Goal: Check status: Check status

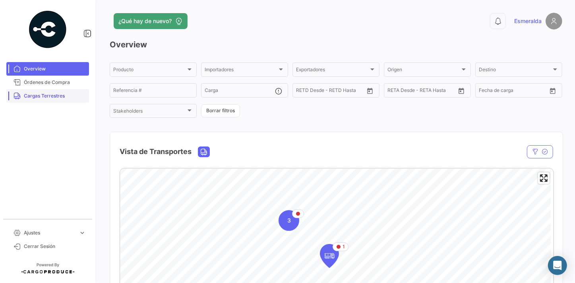
click at [48, 93] on span "Cargas Terrestres" at bounding box center [55, 95] width 62 height 7
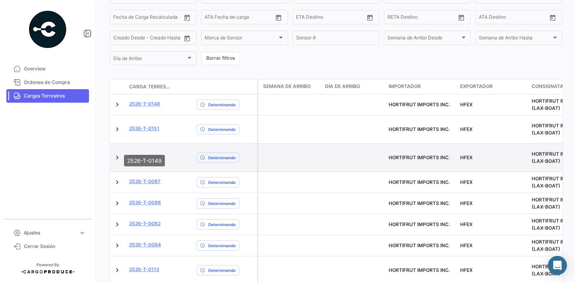
scroll to position [217, 0]
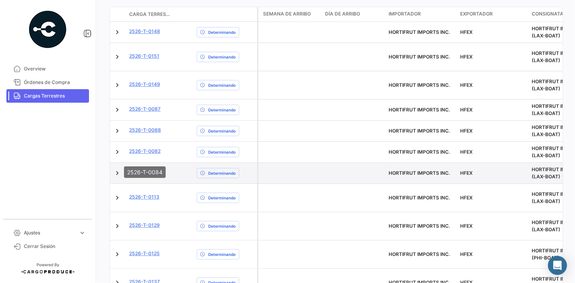
click at [143, 169] on link "2526-T-0084" at bounding box center [145, 172] width 32 height 7
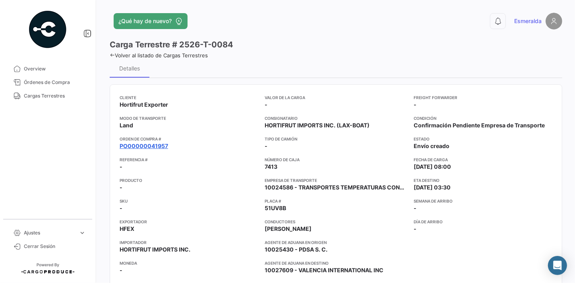
click at [155, 146] on link "PO00000041957" at bounding box center [144, 146] width 48 height 8
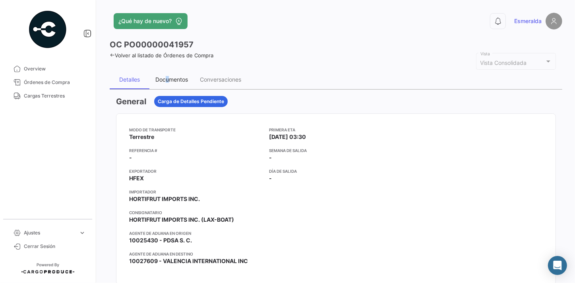
click at [167, 81] on div "Documentos" at bounding box center [171, 79] width 33 height 7
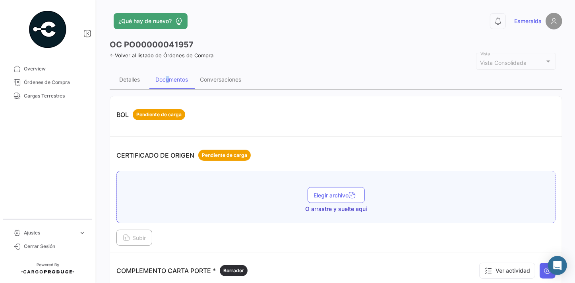
scroll to position [108, 0]
